Goal: Information Seeking & Learning: Learn about a topic

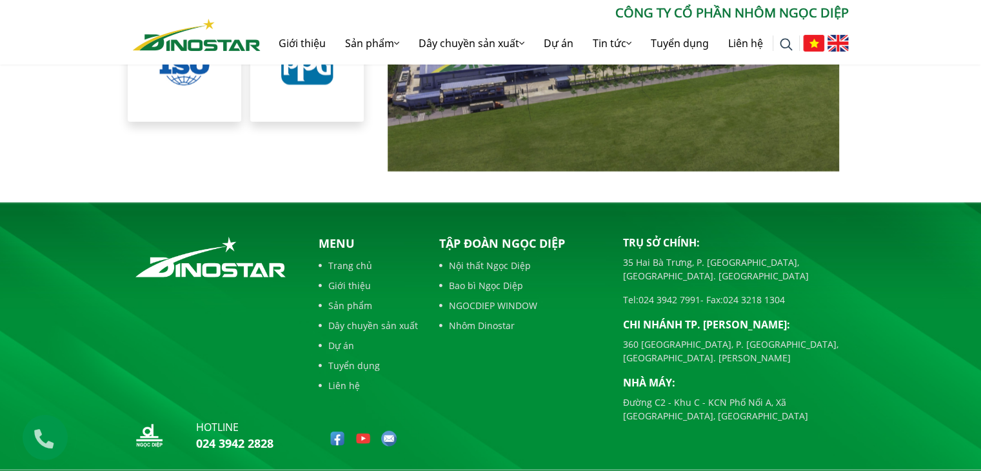
scroll to position [2966, 0]
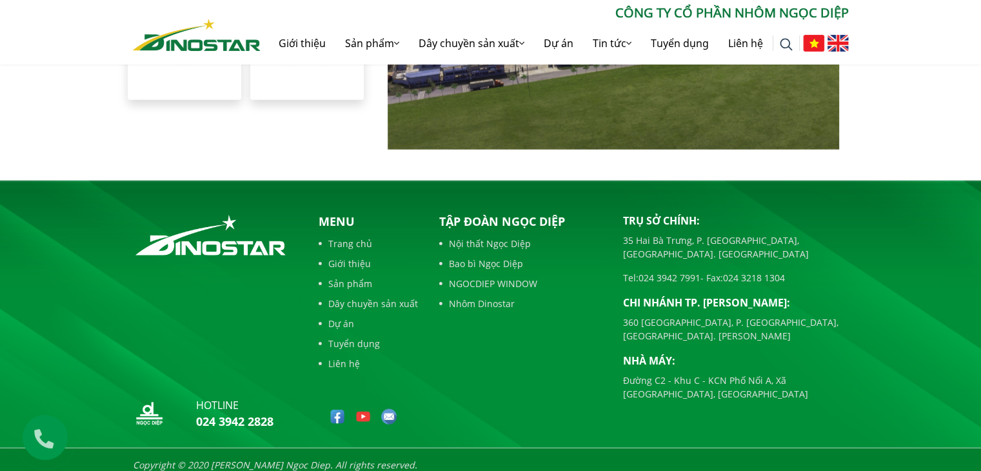
click at [361, 277] on link "Sản phẩm" at bounding box center [368, 284] width 99 height 14
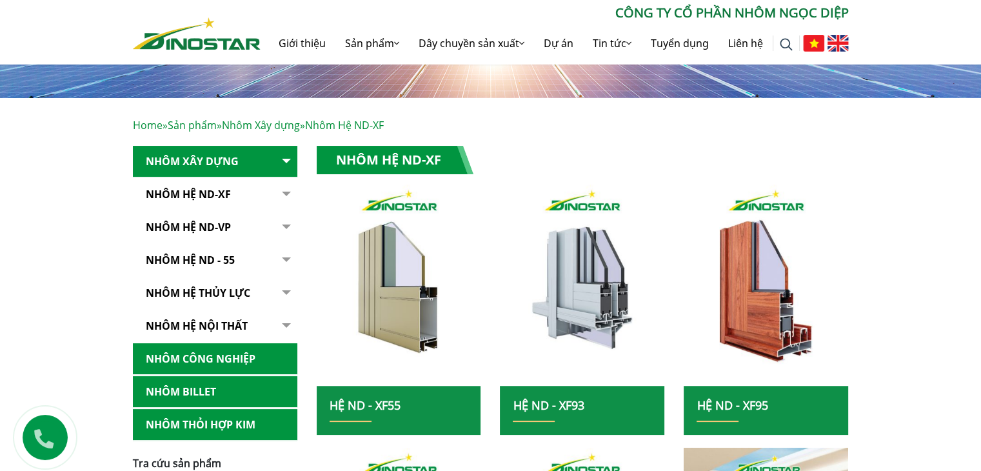
scroll to position [258, 0]
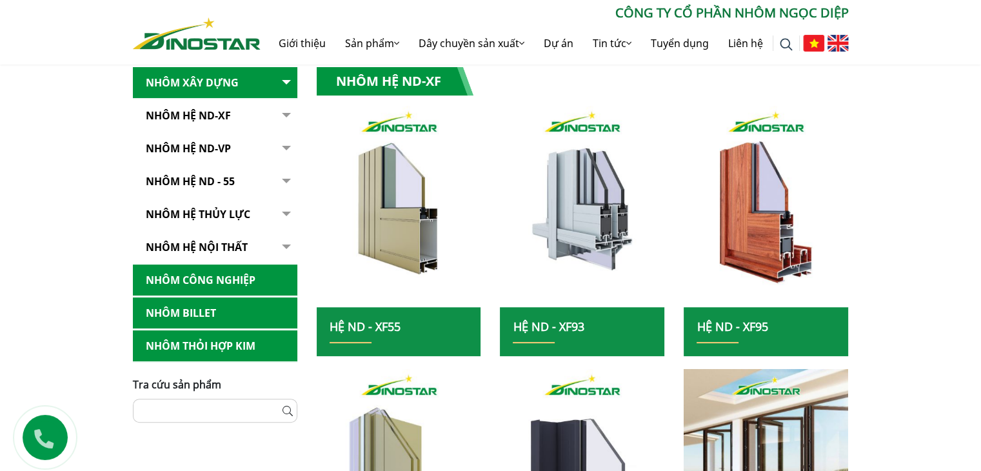
click at [212, 248] on link "Nhôm hệ nội thất" at bounding box center [215, 248] width 165 height 32
click at [226, 254] on link "Nhôm hệ nội thất" at bounding box center [215, 248] width 165 height 32
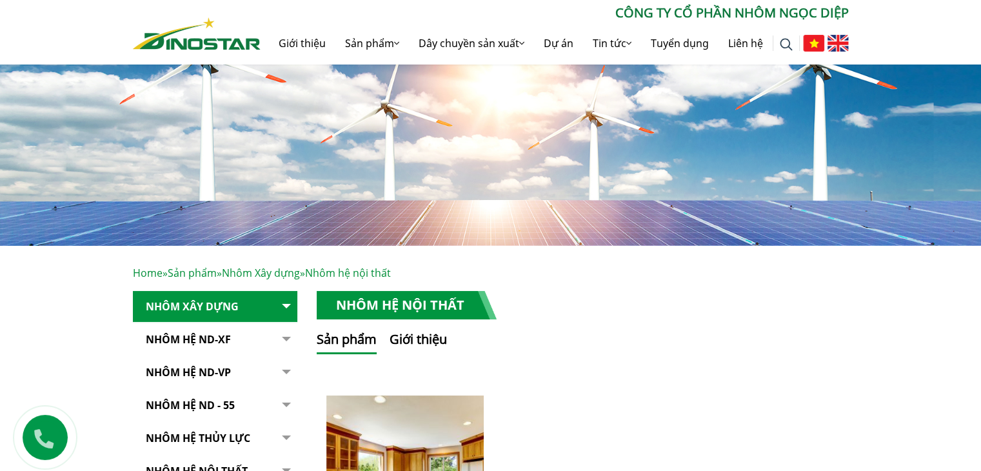
scroll to position [323, 0]
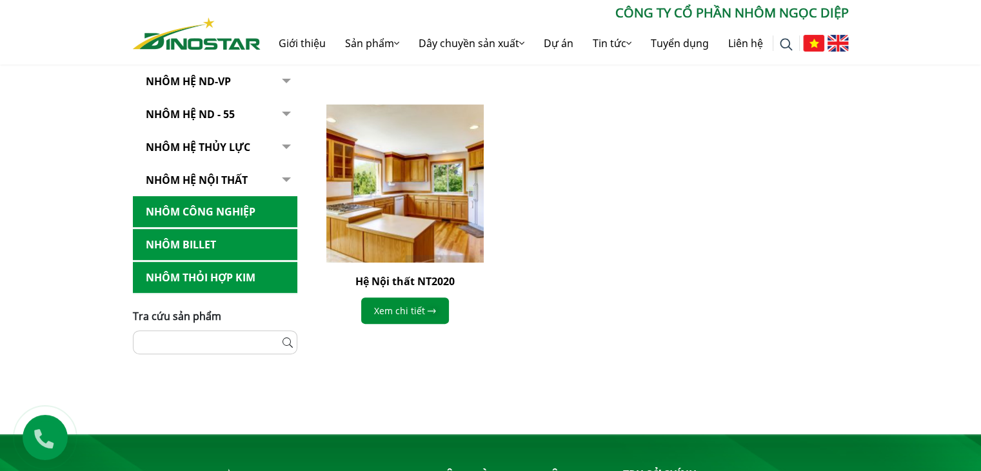
click at [390, 207] on img at bounding box center [405, 184] width 174 height 174
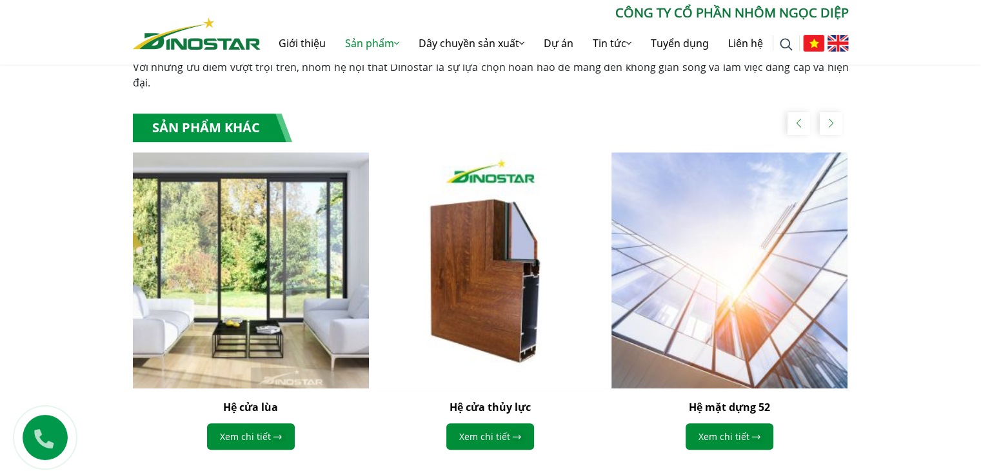
scroll to position [903, 0]
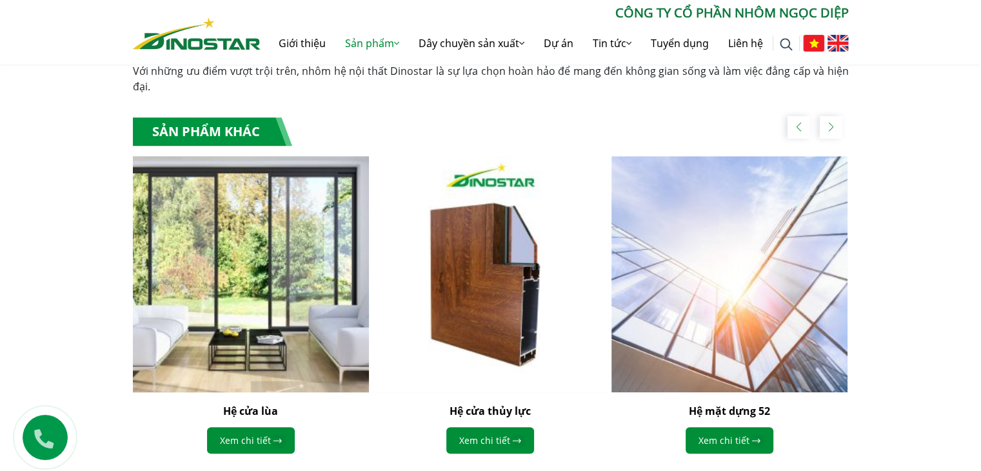
click at [294, 290] on img "1 / 5" at bounding box center [251, 274] width 260 height 260
